Goal: Navigation & Orientation: Understand site structure

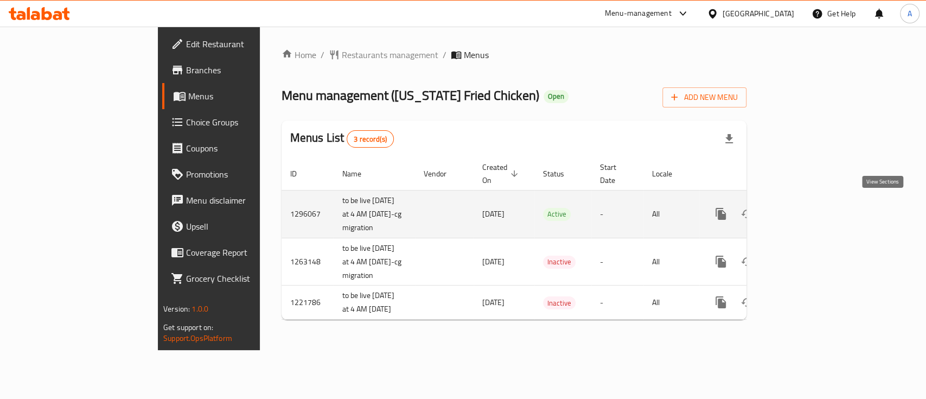
click at [812, 202] on link "enhanced table" at bounding box center [799, 214] width 26 height 26
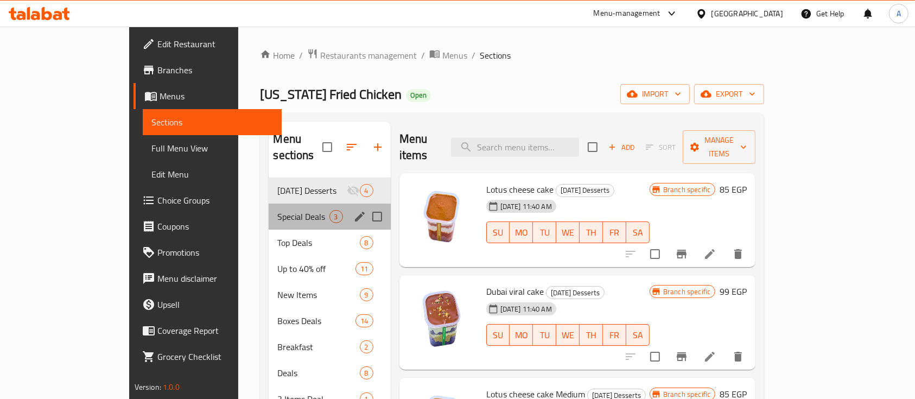
click at [269, 204] on div "Special Deals 3" at bounding box center [330, 217] width 122 height 26
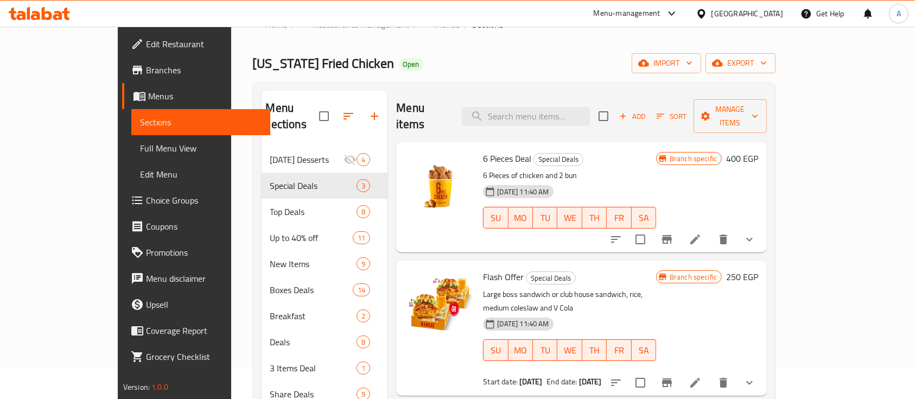
scroll to position [30, 0]
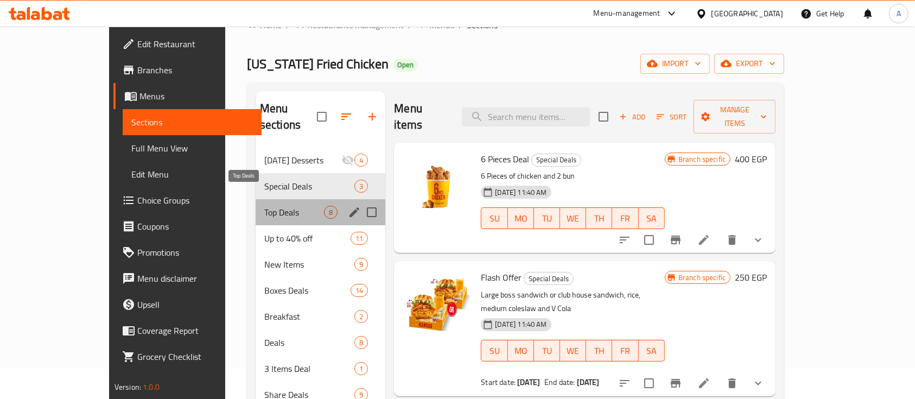
click at [264, 206] on span "Top Deals" at bounding box center [294, 212] width 60 height 13
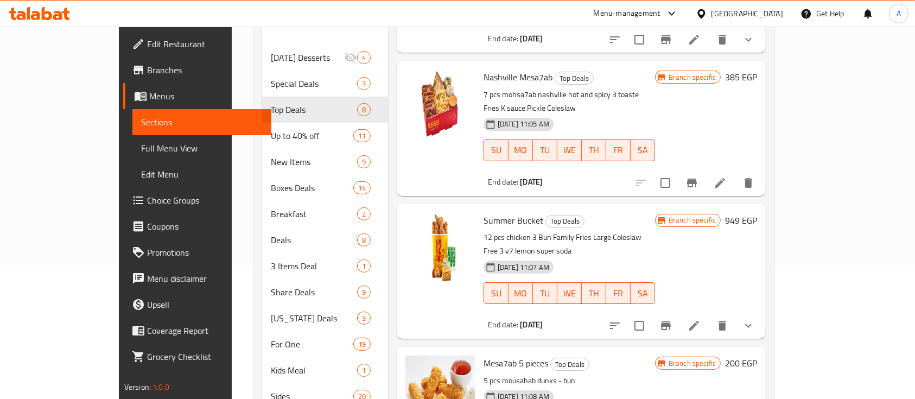
scroll to position [161, 0]
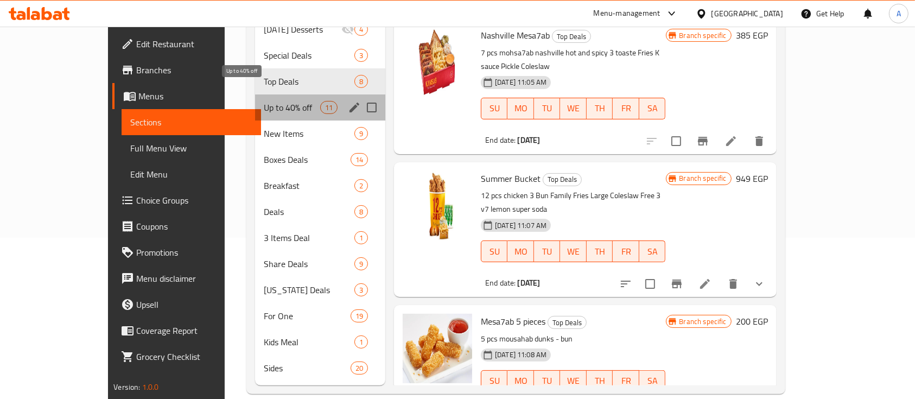
click at [264, 101] on span "Up to 40% off" at bounding box center [292, 107] width 56 height 13
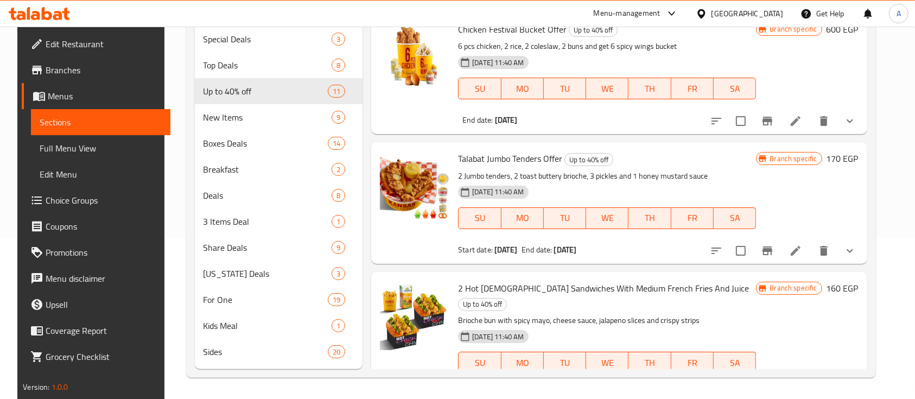
scroll to position [1085, 0]
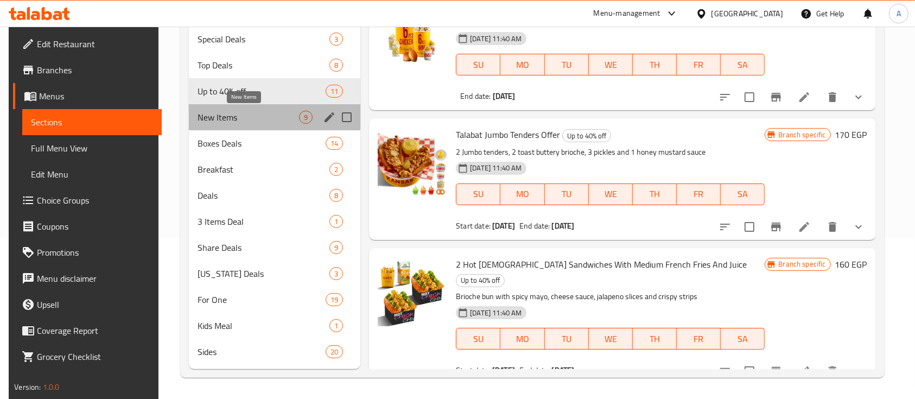
click at [250, 122] on span "New Items" at bounding box center [248, 117] width 101 height 13
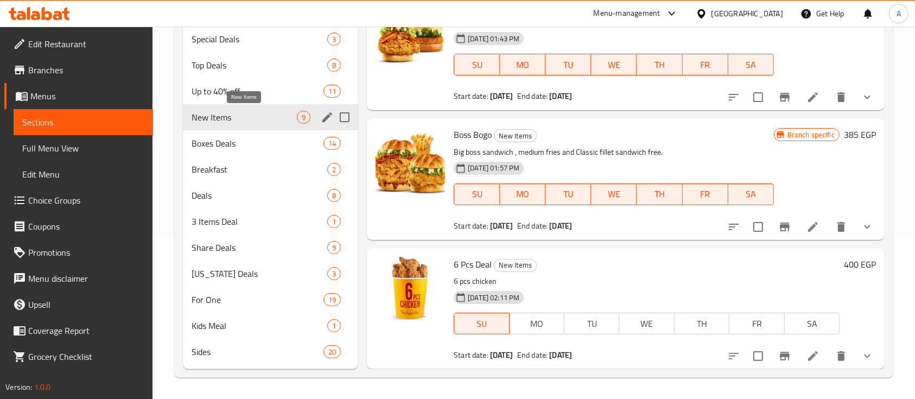
scroll to position [818, 0]
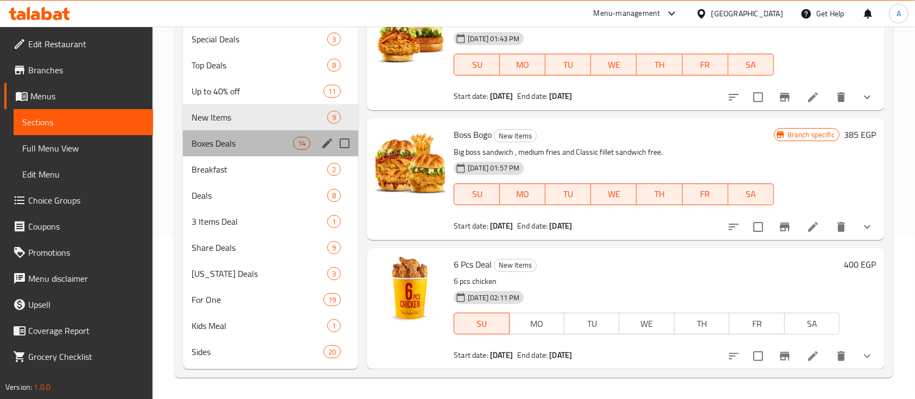
click at [246, 132] on div "Boxes Deals 14" at bounding box center [270, 143] width 175 height 26
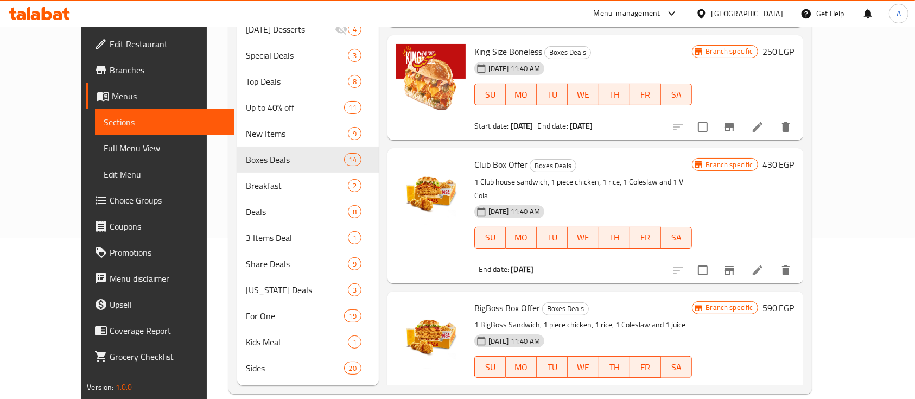
scroll to position [1428, 0]
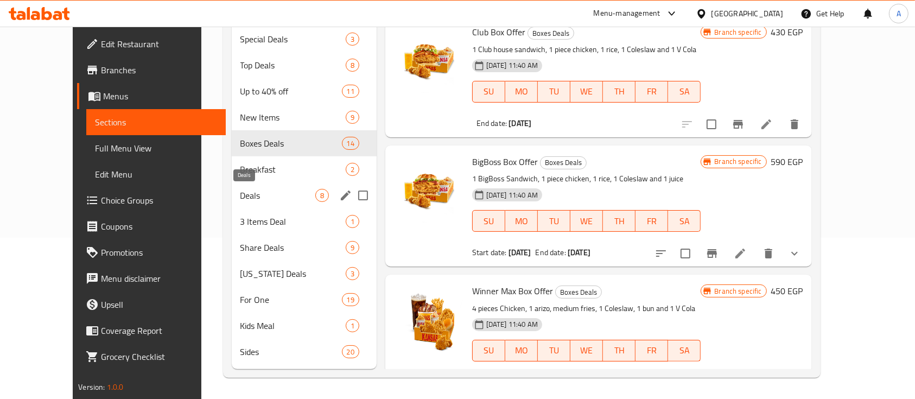
click at [240, 190] on span "Deals" at bounding box center [277, 195] width 75 height 13
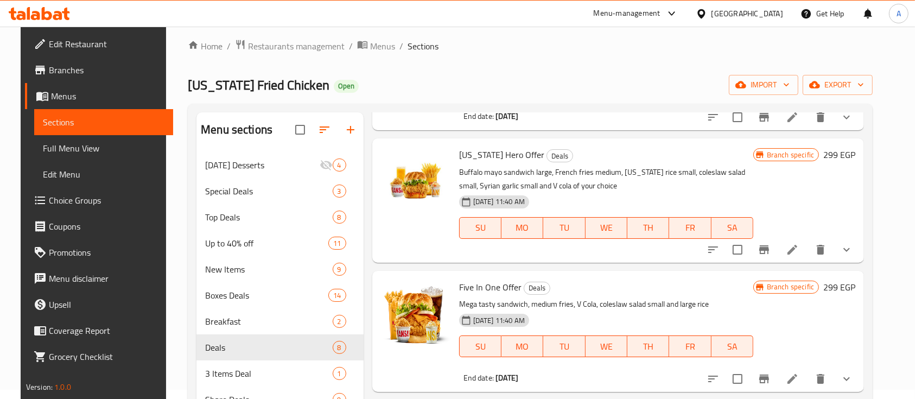
scroll to position [161, 0]
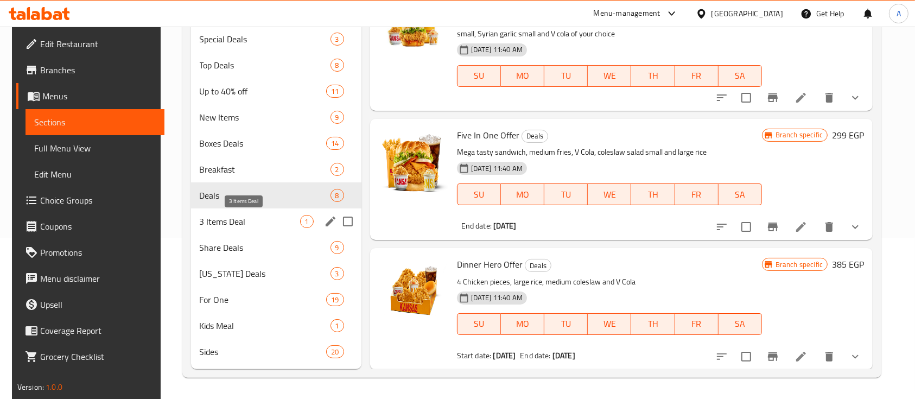
click at [241, 225] on span "3 Items Deal" at bounding box center [250, 221] width 100 height 13
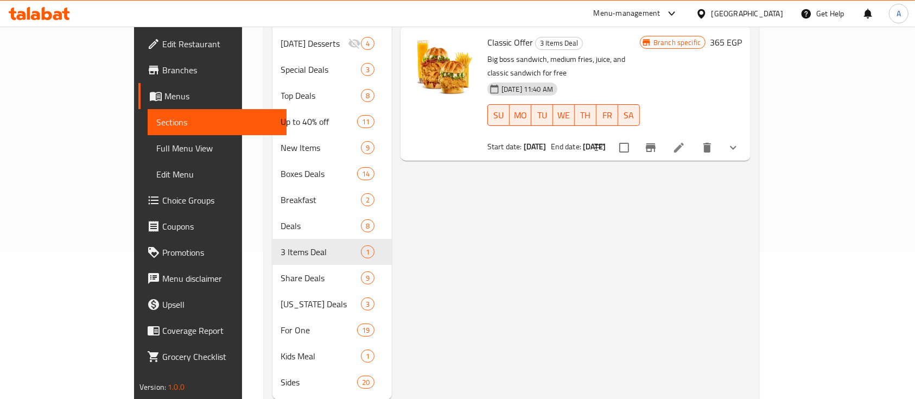
scroll to position [161, 0]
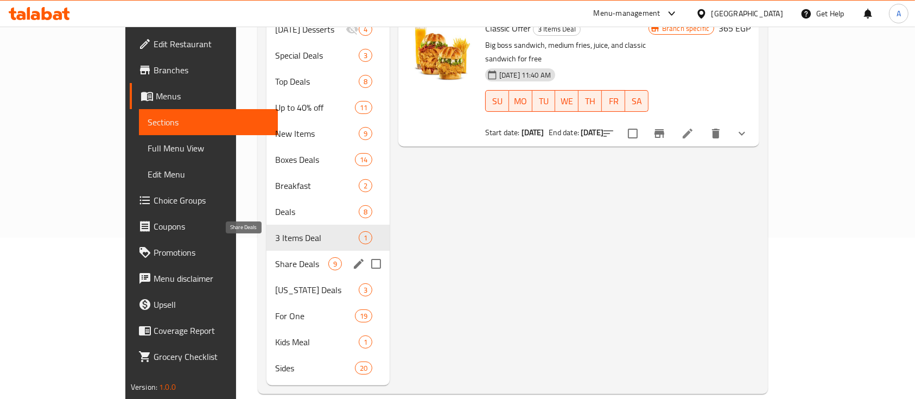
click at [275, 257] on span "Share Deals" at bounding box center [301, 263] width 53 height 13
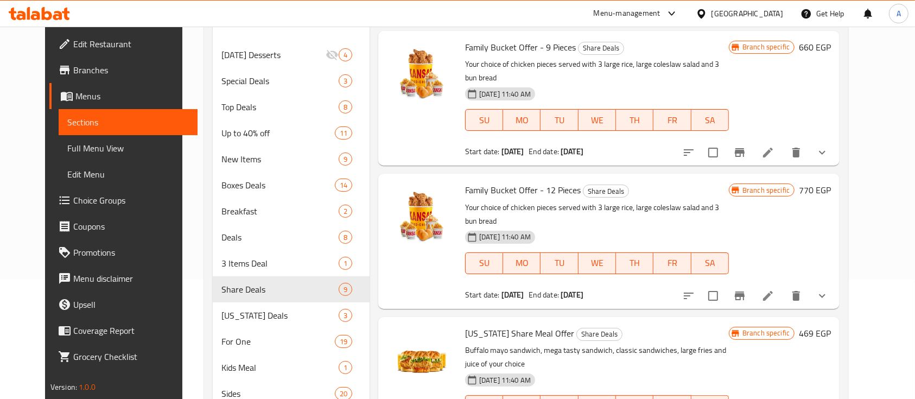
scroll to position [161, 0]
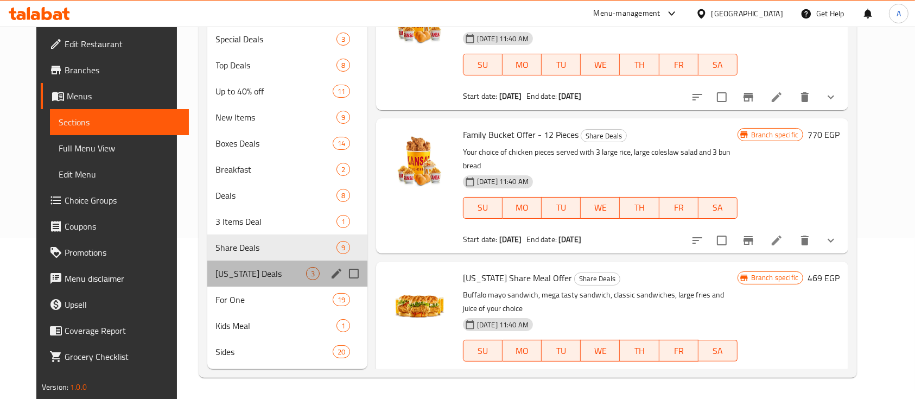
click at [269, 284] on div "[US_STATE] Deals 3" at bounding box center [287, 273] width 160 height 26
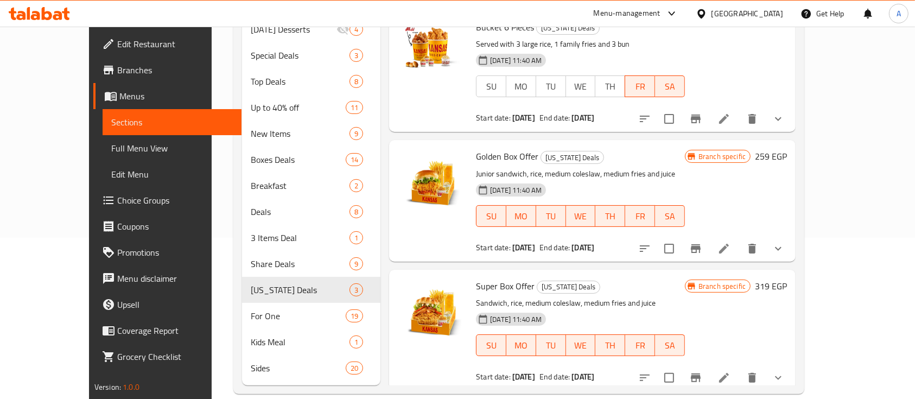
scroll to position [7, 0]
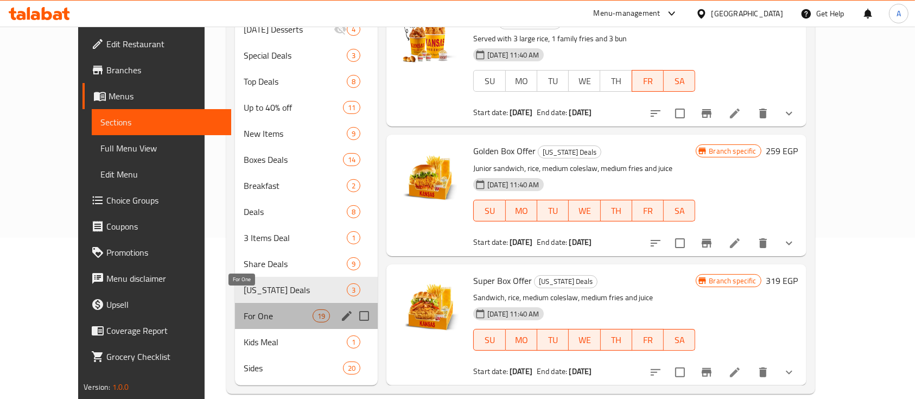
click at [250, 309] on span "For One" at bounding box center [278, 315] width 69 height 13
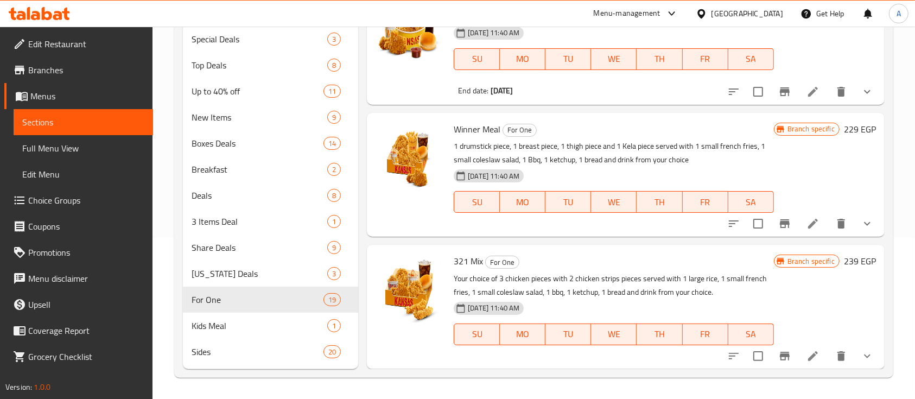
scroll to position [2085, 0]
click at [232, 321] on span "Kids Meal" at bounding box center [244, 325] width 105 height 13
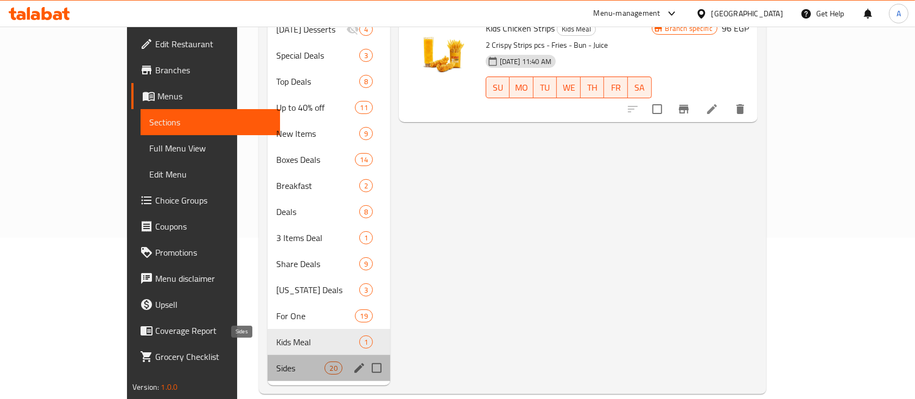
click at [276, 361] on span "Sides" at bounding box center [300, 367] width 48 height 13
